Goal: Information Seeking & Learning: Learn about a topic

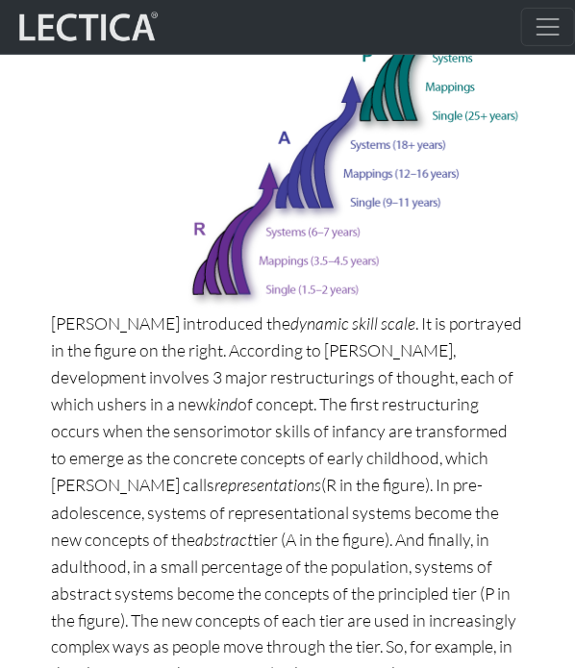
scroll to position [1245, 0]
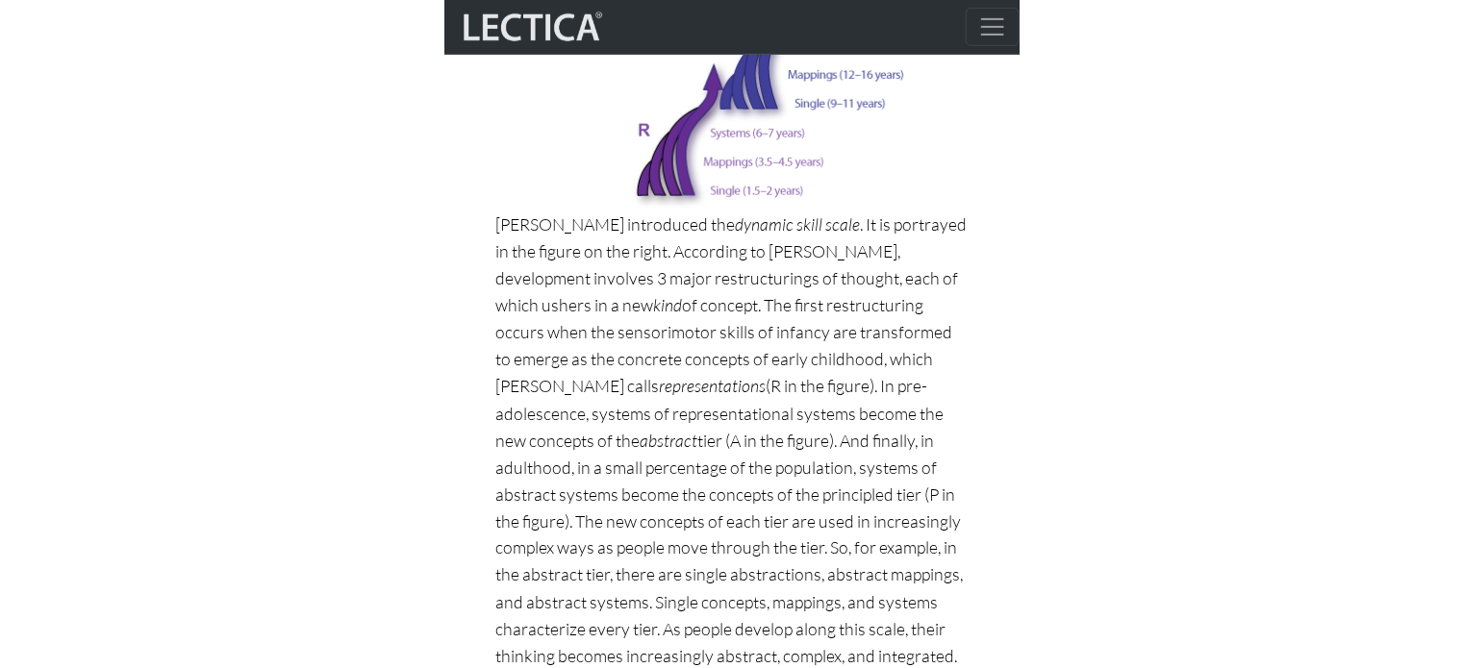
scroll to position [1639, 0]
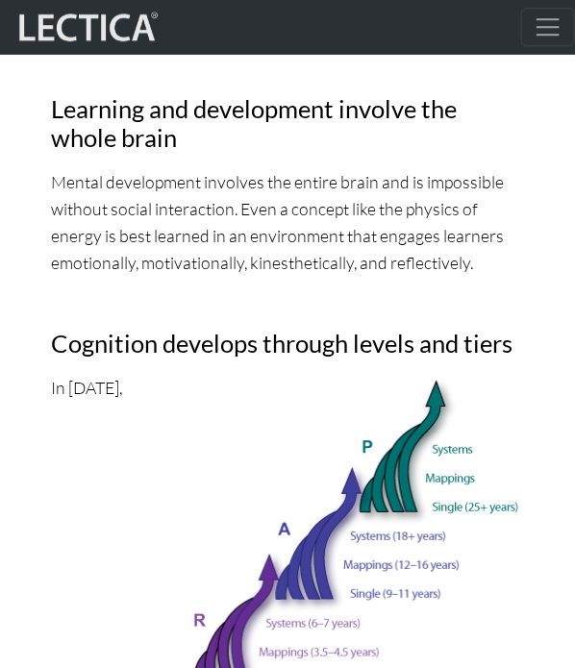
scroll to position [1154, 0]
